Goal: Find contact information: Obtain details needed to contact an individual or organization

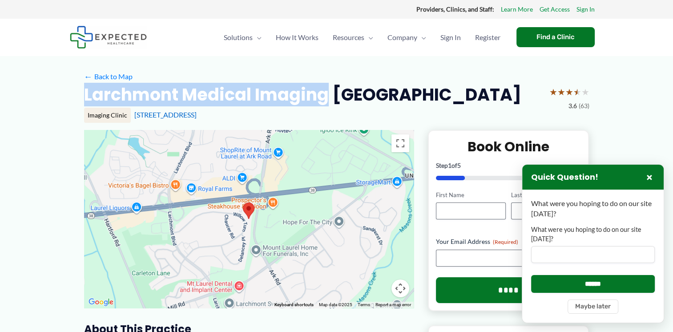
drag, startPoint x: 77, startPoint y: 94, endPoint x: 327, endPoint y: 89, distance: 249.6
copy h2 "Larchmont Medical Imaging"
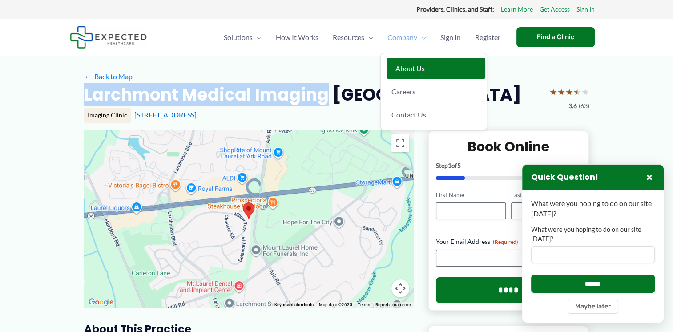
click at [413, 65] on span "About Us" at bounding box center [409, 68] width 29 height 8
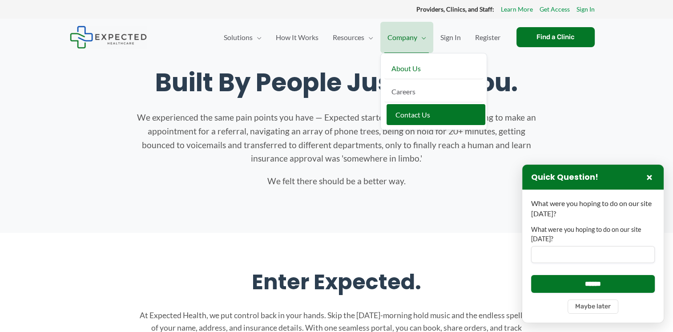
click at [402, 109] on link "Contact Us" at bounding box center [436, 114] width 99 height 21
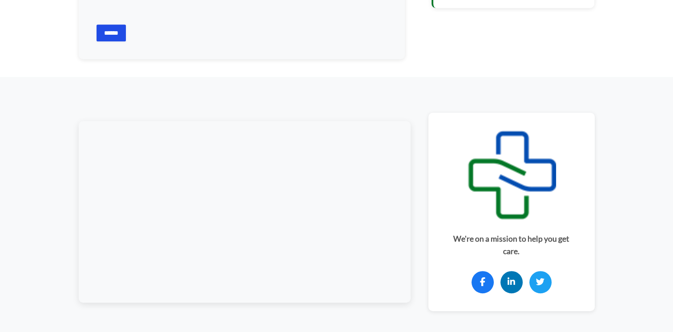
scroll to position [534, 0]
